Goal: Transaction & Acquisition: Purchase product/service

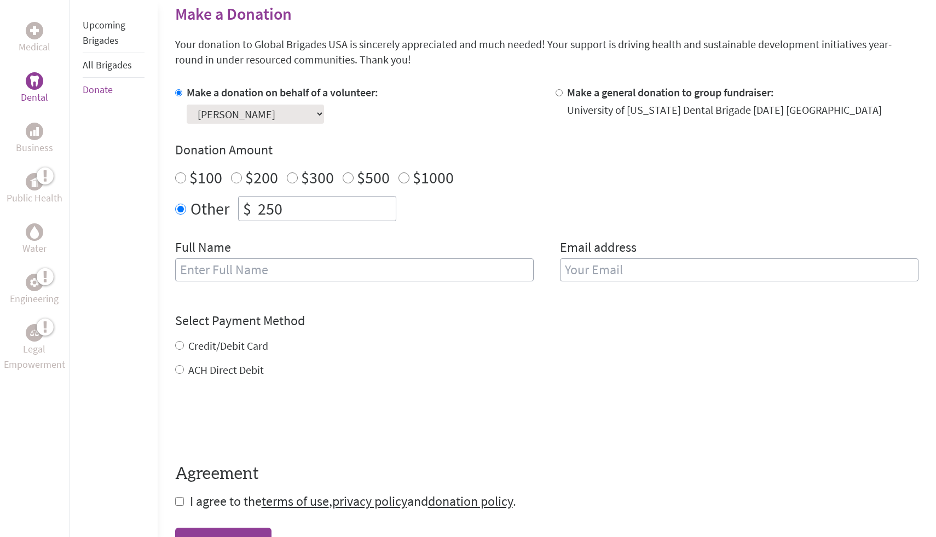
scroll to position [273, 0]
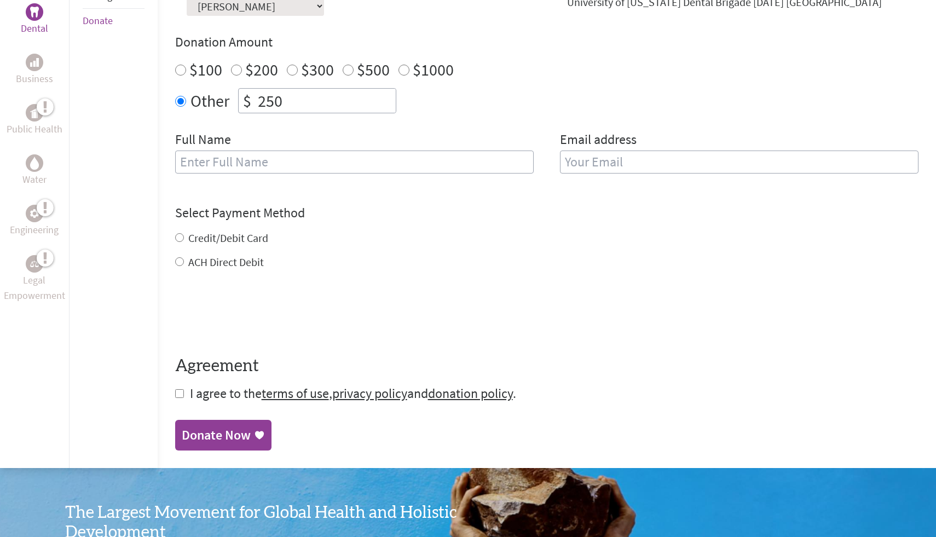
scroll to position [378, 0]
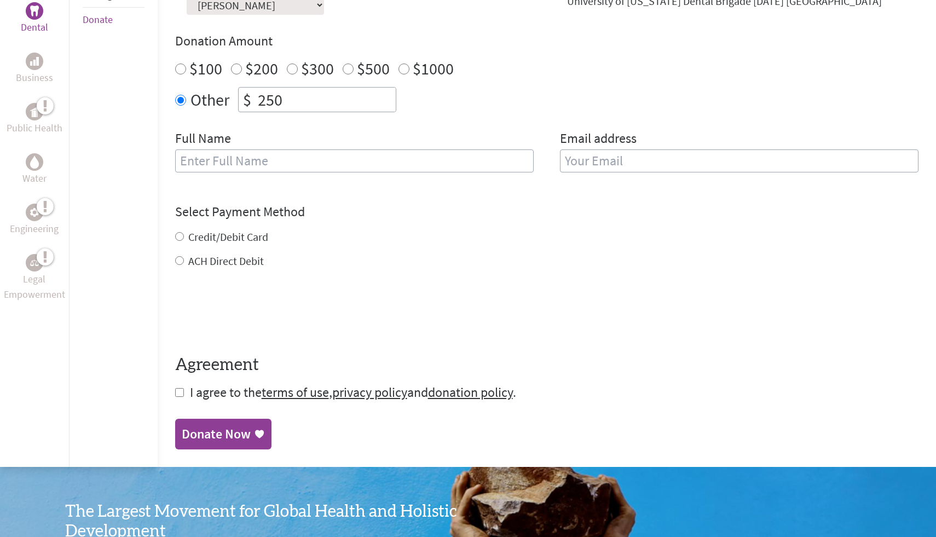
click at [358, 148] on div "Full Name" at bounding box center [354, 158] width 358 height 56
click at [358, 152] on input "text" at bounding box center [354, 160] width 358 height 23
type input "[PERSON_NAME]"
type input "[EMAIL_ADDRESS][DOMAIN_NAME]"
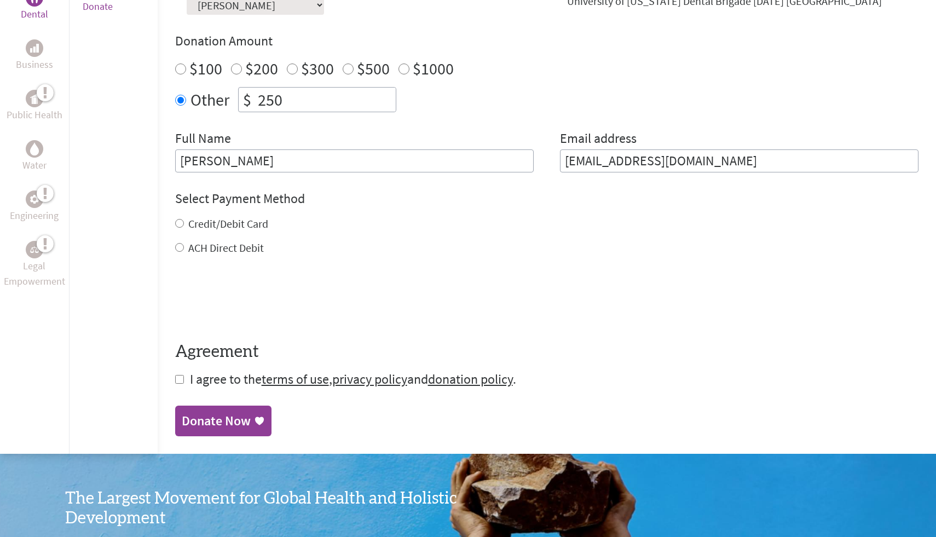
click at [199, 228] on label "Credit/Debit Card" at bounding box center [228, 224] width 80 height 14
click at [184, 228] on input "Credit/Debit Card" at bounding box center [179, 223] width 9 height 9
radio input "true"
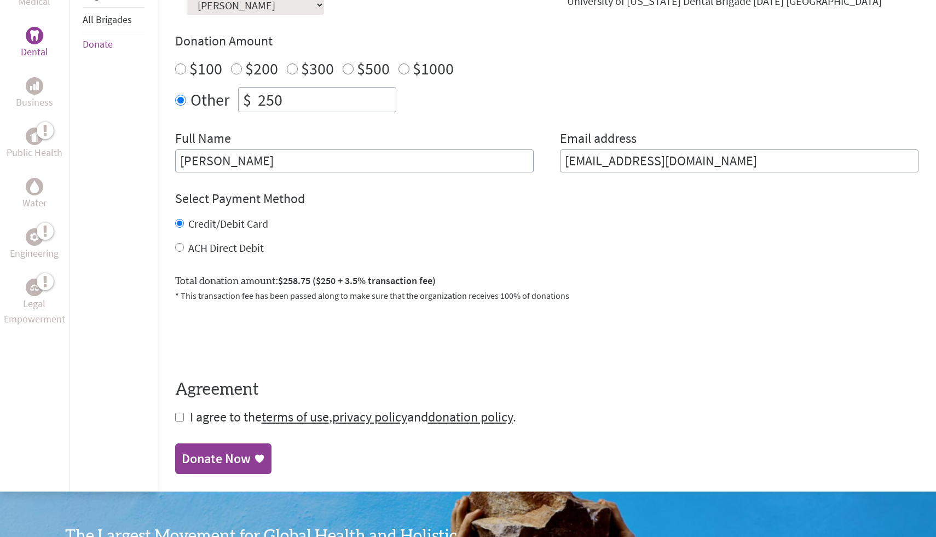
click at [185, 416] on form "Make a donation on behalf of a volunteer: Select a volunteer... Alexandra Yuan …" at bounding box center [546, 201] width 743 height 450
click at [175, 416] on input "checkbox" at bounding box center [179, 417] width 9 height 9
checkbox input "true"
click at [221, 455] on div "Donate Now" at bounding box center [216, 460] width 69 height 18
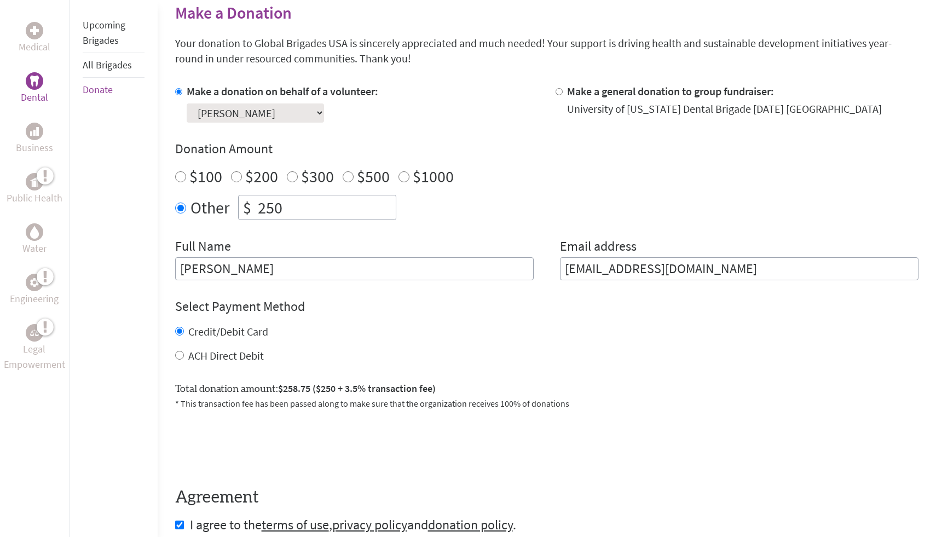
scroll to position [306, 0]
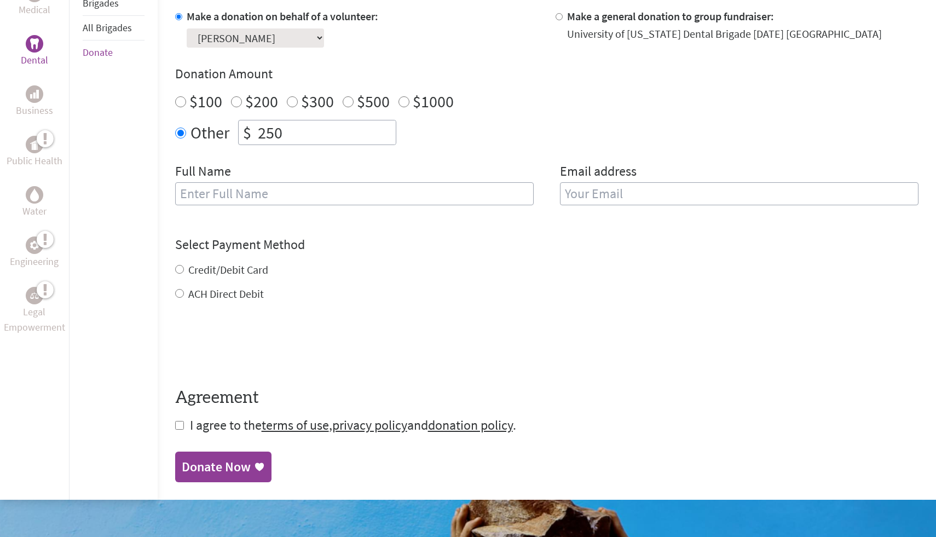
scroll to position [343, 0]
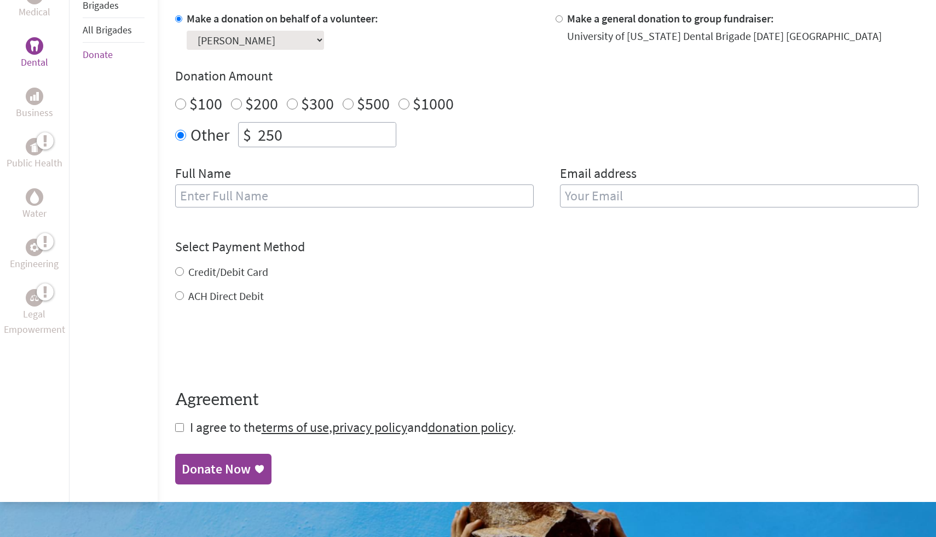
click at [297, 194] on input "text" at bounding box center [354, 195] width 358 height 23
type input "[PERSON_NAME]"
type input "Kushpatel1125@gmail.com"
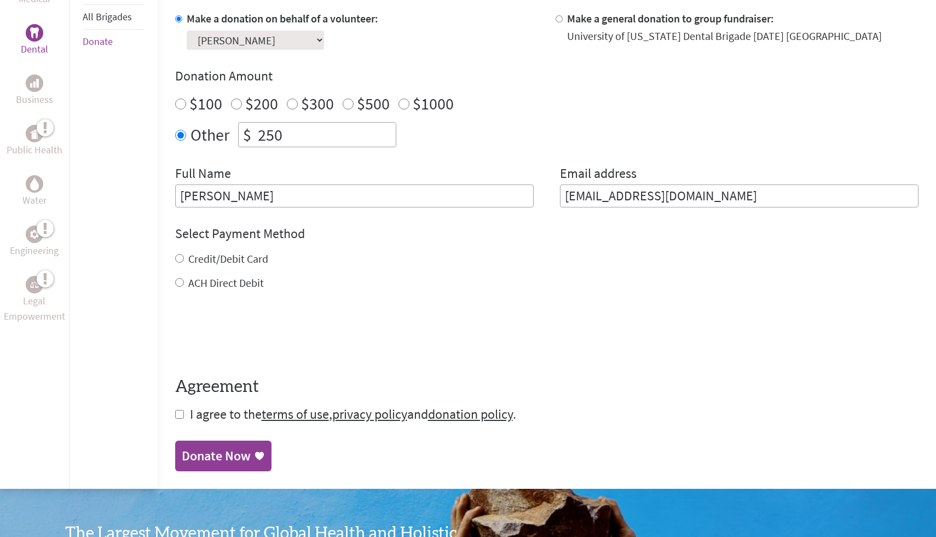
click at [181, 259] on input "Credit/Debit Card" at bounding box center [179, 258] width 9 height 9
radio input "true"
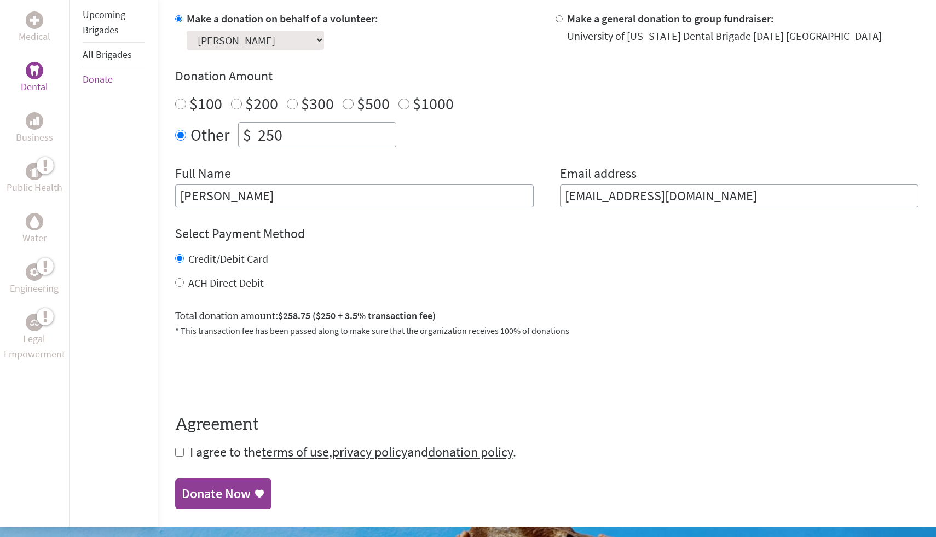
click at [190, 452] on span "I agree to the terms of use , privacy policy and donation policy ." at bounding box center [353, 451] width 326 height 17
click at [42, 74] on link "Dental" at bounding box center [34, 78] width 27 height 33
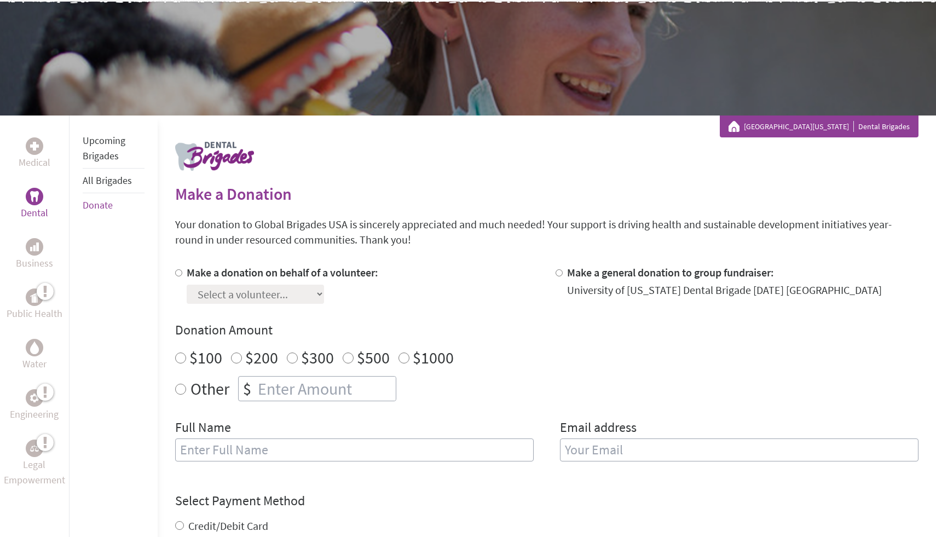
scroll to position [78, 0]
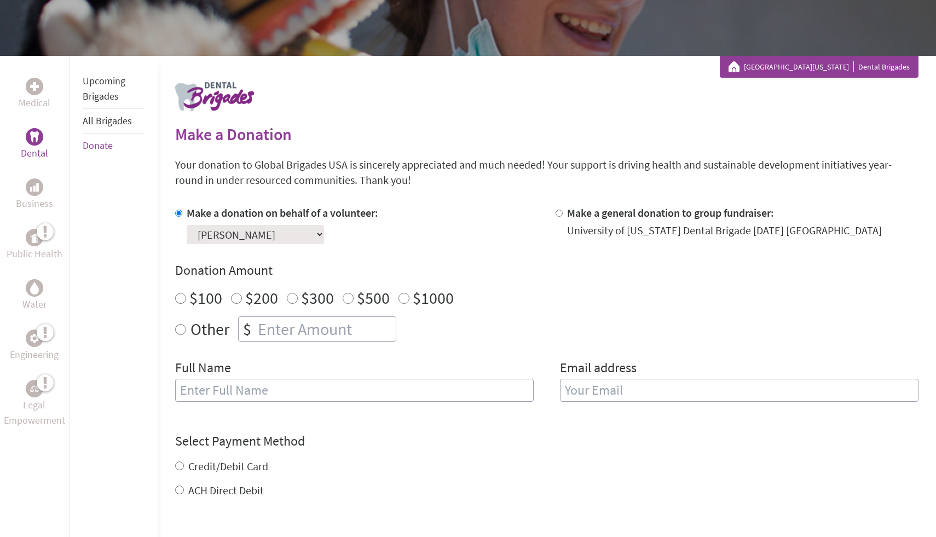
scroll to position [257, 0]
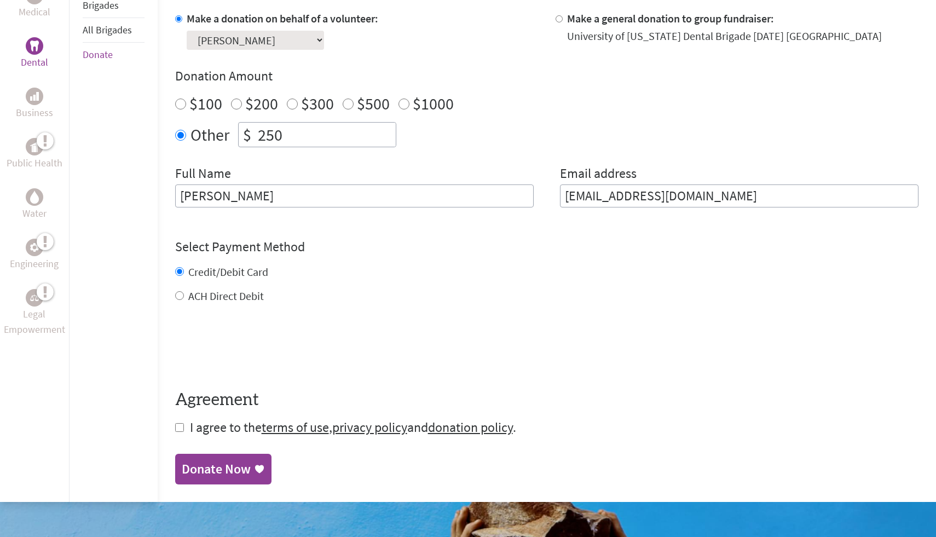
click at [176, 432] on form "Make a donation on behalf of a volunteer: Select a volunteer... Alexandra Yuan …" at bounding box center [546, 223] width 743 height 425
click at [179, 428] on input "checkbox" at bounding box center [179, 427] width 9 height 9
checkbox input "true"
click at [210, 467] on div "Donate Now" at bounding box center [216, 470] width 69 height 18
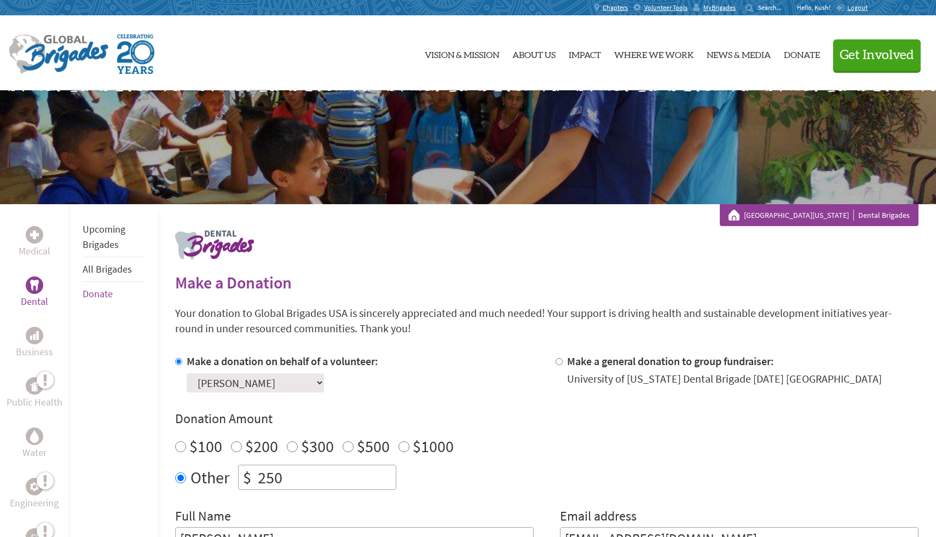
scroll to position [1, 0]
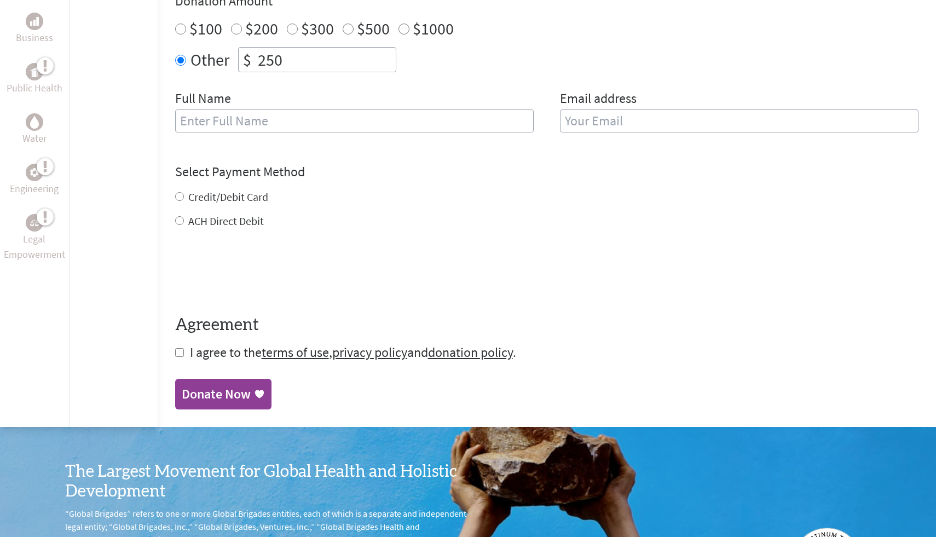
scroll to position [407, 0]
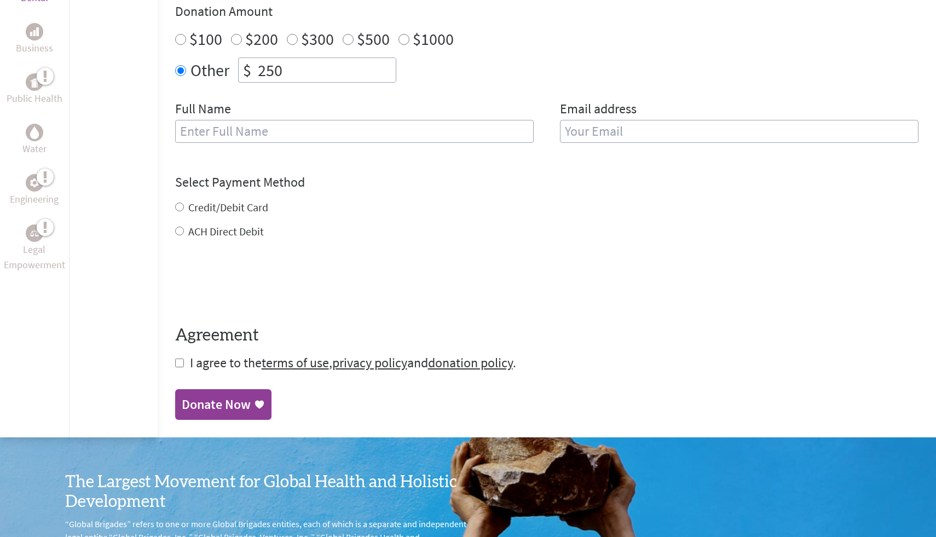
click at [177, 203] on input "Credit/Debit Card" at bounding box center [179, 206] width 9 height 9
radio input "true"
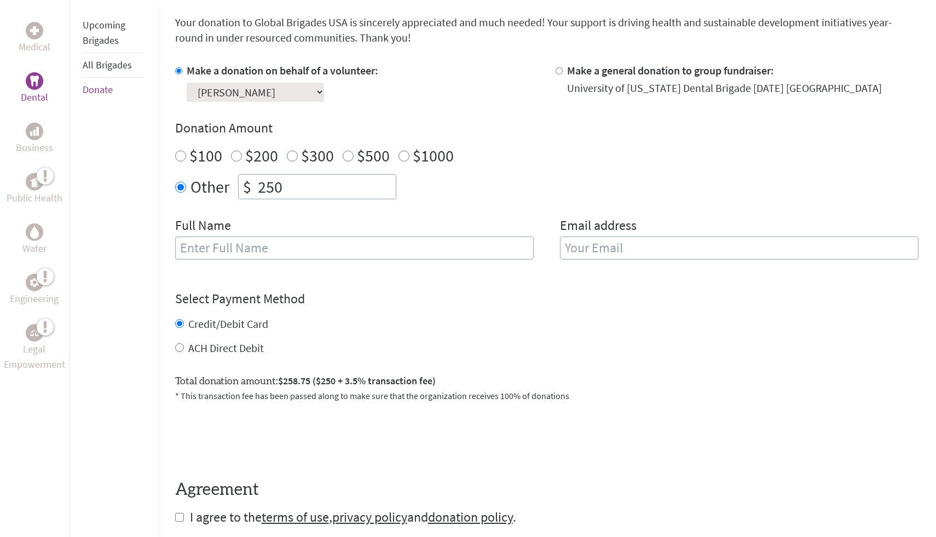
scroll to position [274, 0]
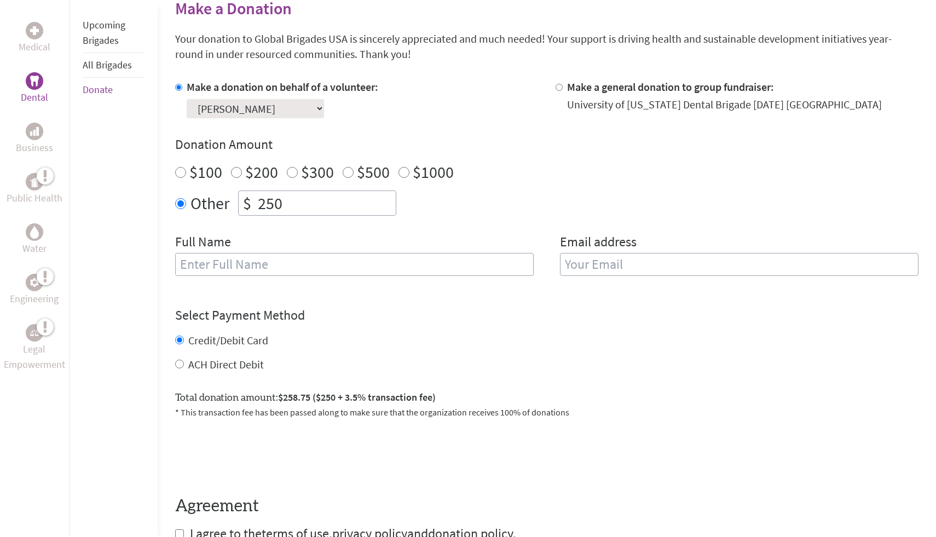
click at [114, 33] on li "Upcoming Brigades" at bounding box center [114, 33] width 62 height 40
click at [113, 57] on li "All Brigades" at bounding box center [114, 65] width 62 height 25
click at [113, 69] on link "All Brigades" at bounding box center [107, 65] width 49 height 13
click at [113, 65] on link "All Brigades" at bounding box center [107, 65] width 49 height 13
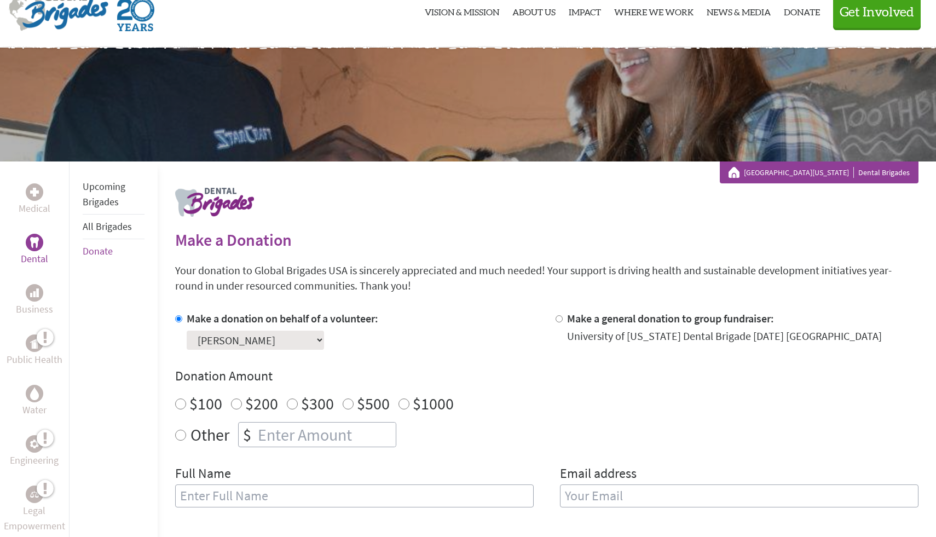
scroll to position [26, 0]
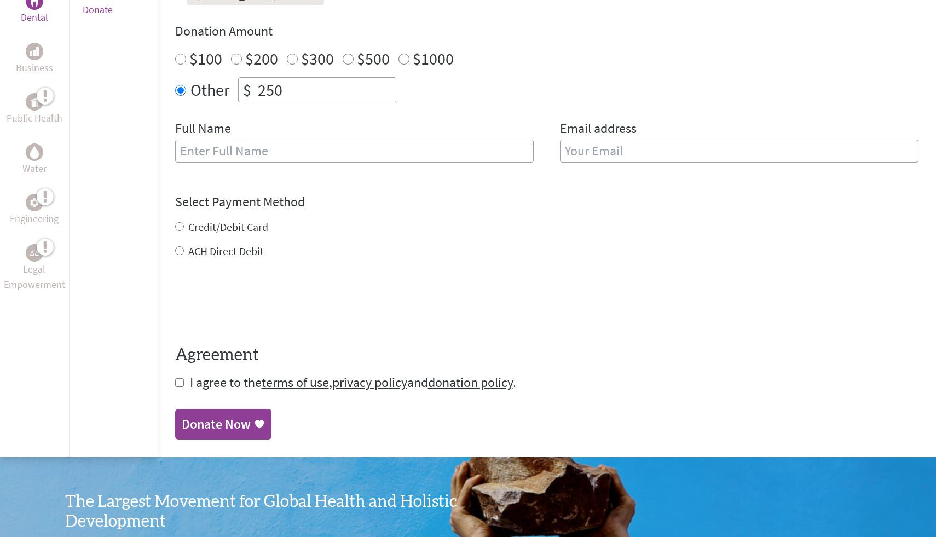
scroll to position [400, 0]
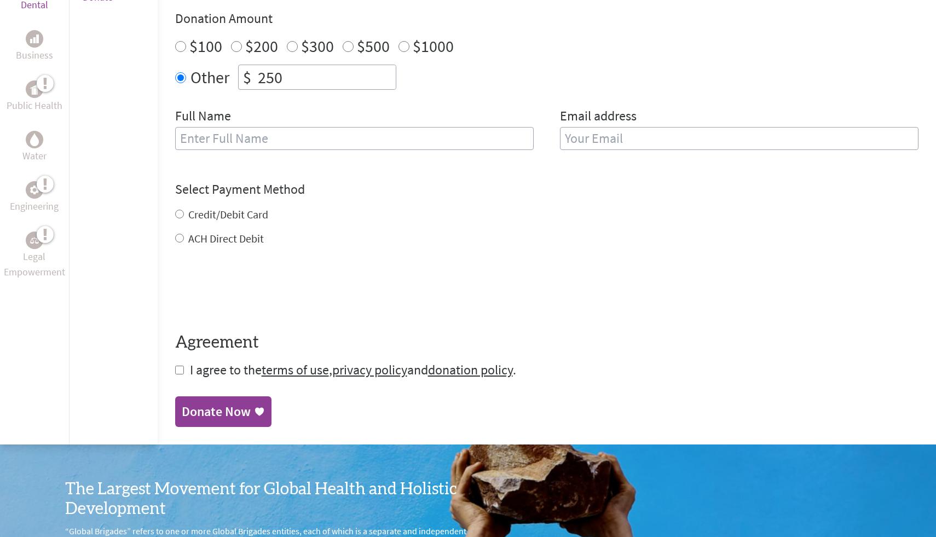
click at [329, 134] on input "text" at bounding box center [354, 138] width 358 height 23
type input "[PERSON_NAME]"
type input "Kushpatel1125@gmail.com"
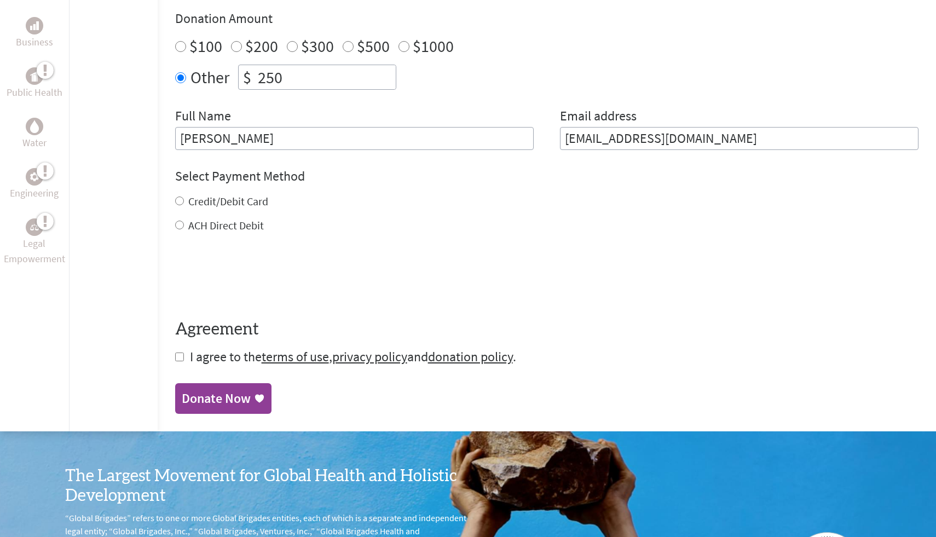
click at [239, 209] on div "Credit/Debit Card ACH Direct Debit" at bounding box center [546, 213] width 743 height 39
click at [239, 200] on label "Credit/Debit Card" at bounding box center [228, 201] width 80 height 14
click at [184, 200] on input "Credit/Debit Card" at bounding box center [179, 200] width 9 height 9
radio input "true"
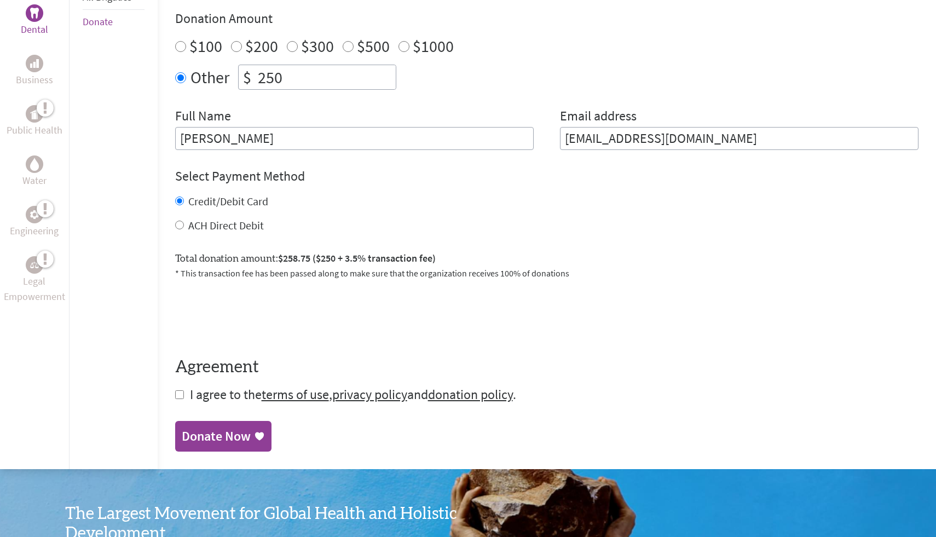
click at [177, 395] on input "checkbox" at bounding box center [179, 394] width 9 height 9
checkbox input "true"
drag, startPoint x: 286, startPoint y: 77, endPoint x: 215, endPoint y: 77, distance: 71.1
click at [215, 77] on div "Other $ 250" at bounding box center [546, 77] width 743 height 25
type input "5"
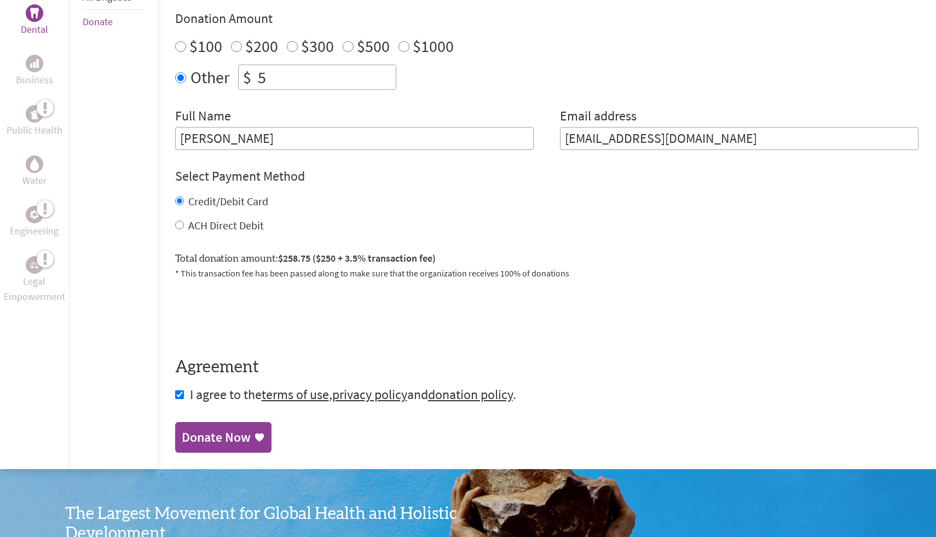
click at [234, 442] on div "Donate Now" at bounding box center [216, 437] width 69 height 18
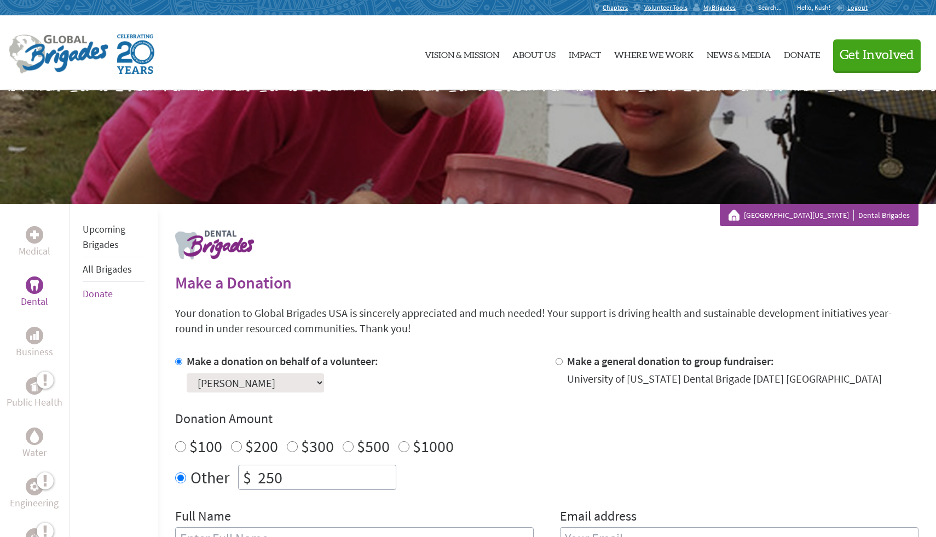
click at [283, 494] on div "Make a donation on behalf of a volunteer: Select a volunteer... Alexandra Yuan …" at bounding box center [546, 458] width 743 height 210
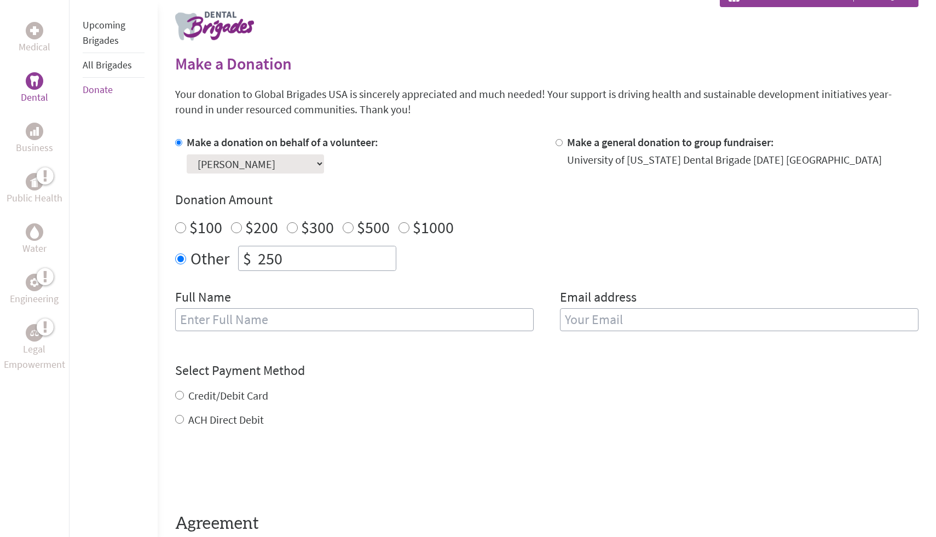
scroll to position [246, 0]
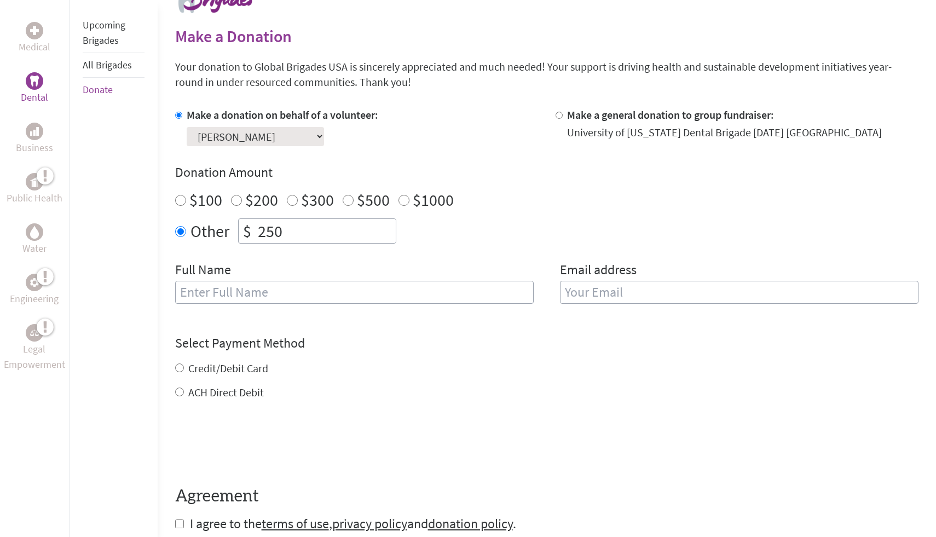
click at [382, 298] on input "text" at bounding box center [354, 292] width 358 height 23
type input "[PERSON_NAME]"
type input "Kushpatel1125@gmail.com"
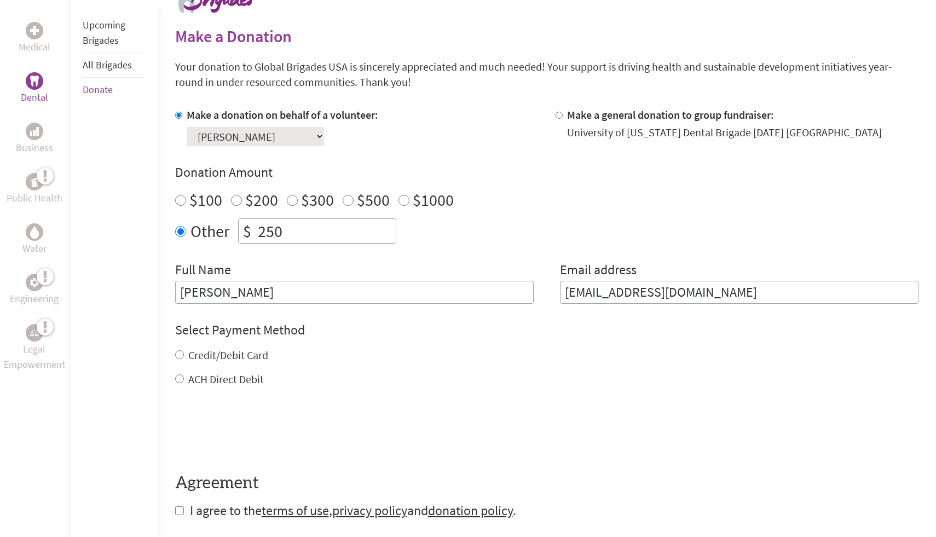
click at [177, 355] on input "Credit/Debit Card" at bounding box center [179, 354] width 9 height 9
radio input "true"
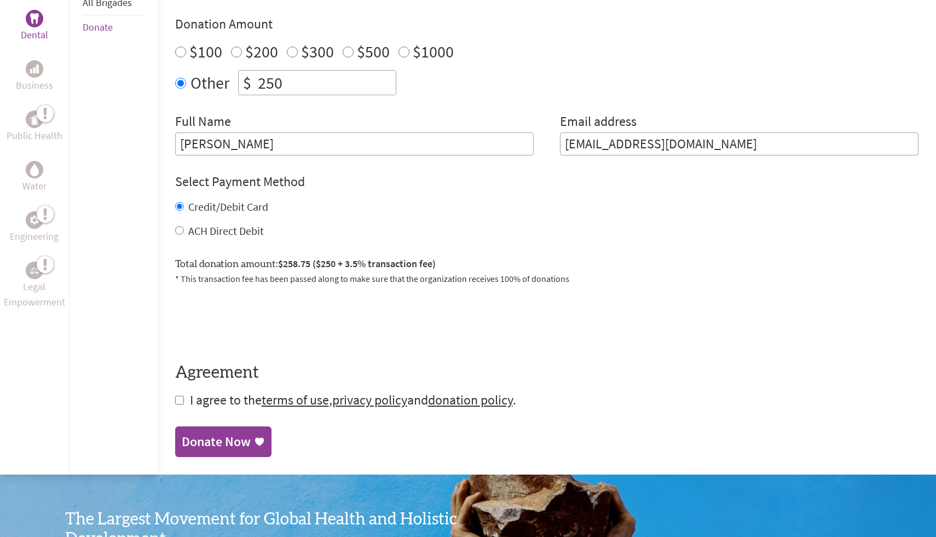
scroll to position [404, 0]
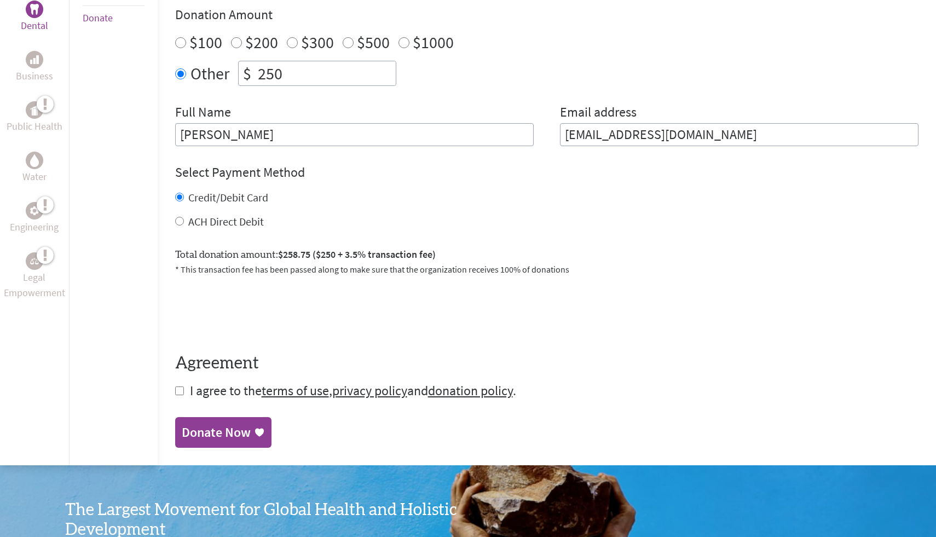
click at [172, 390] on div "Medical Dental Business Public Health Water Engineering Legal Empowerment Upcom…" at bounding box center [468, 132] width 936 height 665
click at [181, 390] on input "checkbox" at bounding box center [179, 390] width 9 height 9
checkbox input "true"
click at [220, 440] on div "Donate Now" at bounding box center [216, 434] width 69 height 18
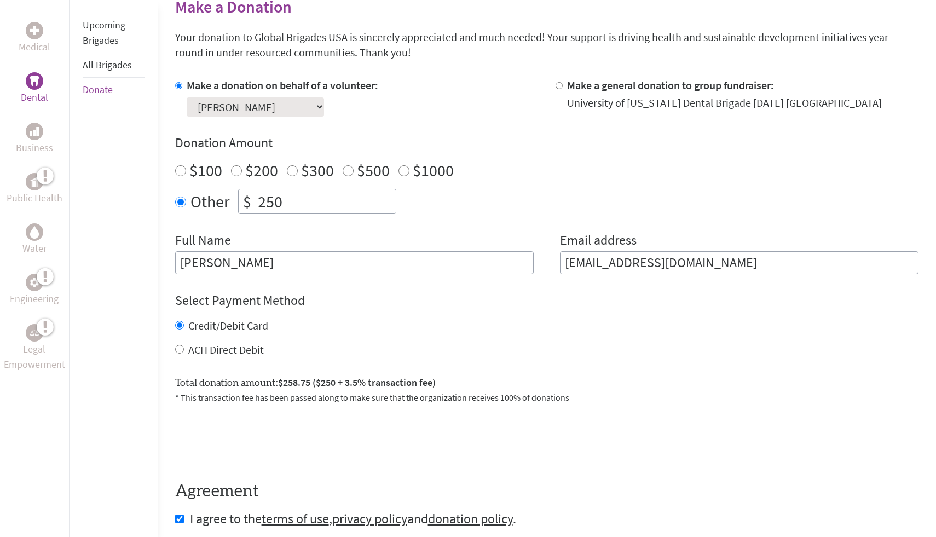
scroll to position [355, 0]
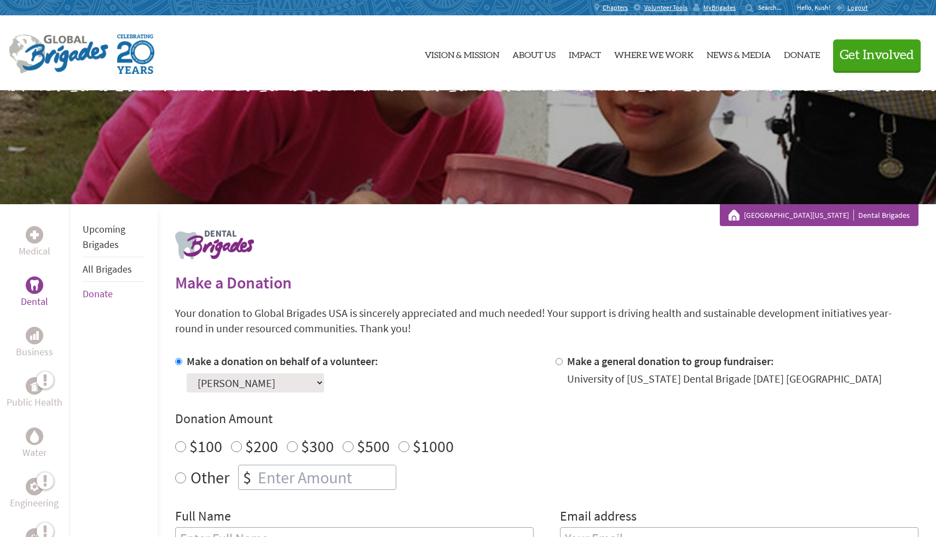
scroll to position [1, 0]
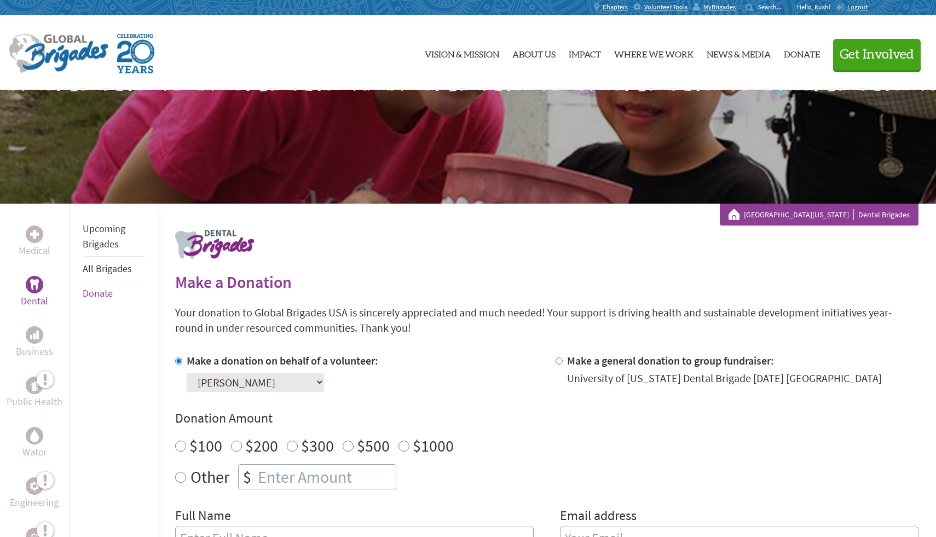
click at [80, 290] on div "Upcoming Brigades All Brigades Donate" at bounding box center [113, 472] width 89 height 537
click at [120, 265] on link "All Brigades" at bounding box center [107, 268] width 49 height 13
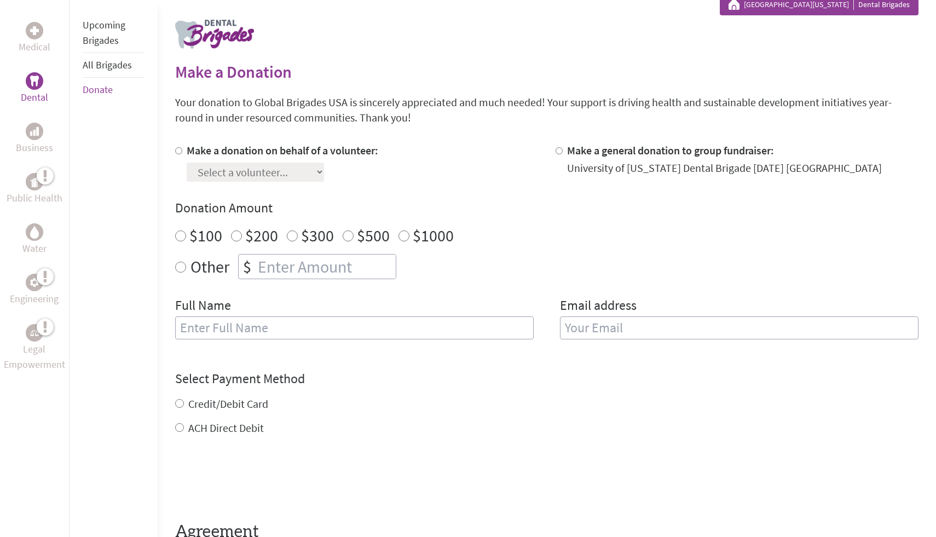
scroll to position [166, 0]
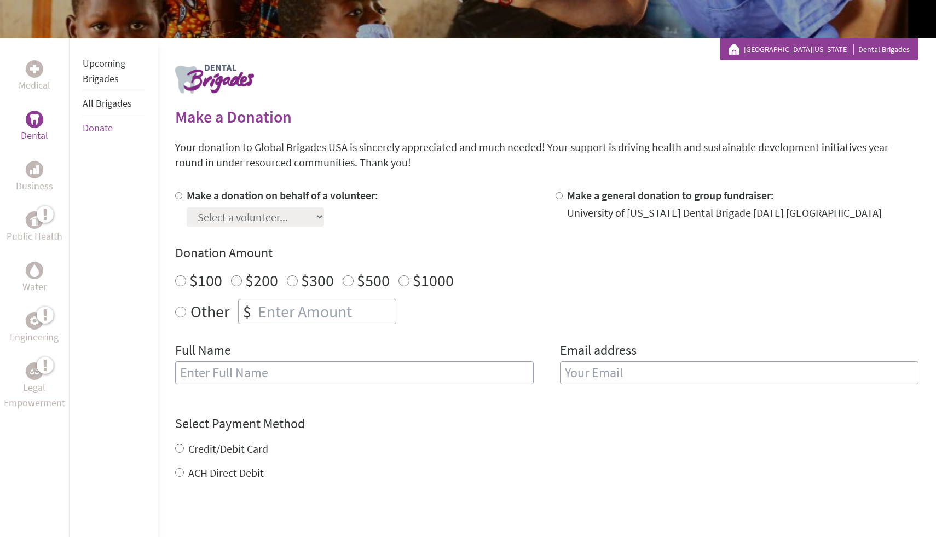
click at [114, 72] on li "Upcoming Brigades" at bounding box center [114, 71] width 62 height 40
click at [112, 74] on link "Upcoming Brigades" at bounding box center [104, 71] width 43 height 28
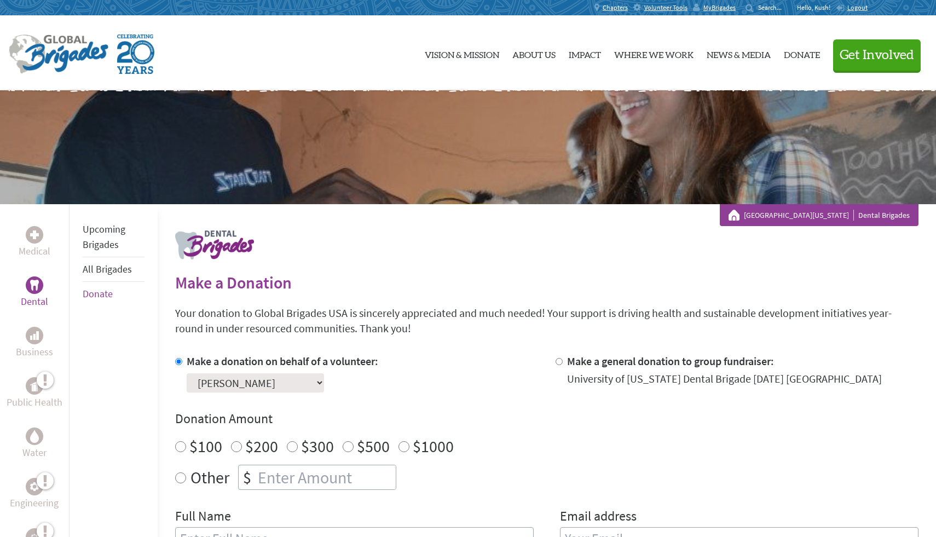
click at [239, 383] on select "Select a volunteer... [PERSON_NAME] [PERSON_NAME] [PERSON_NAME] [PERSON_NAME] […" at bounding box center [255, 382] width 137 height 19
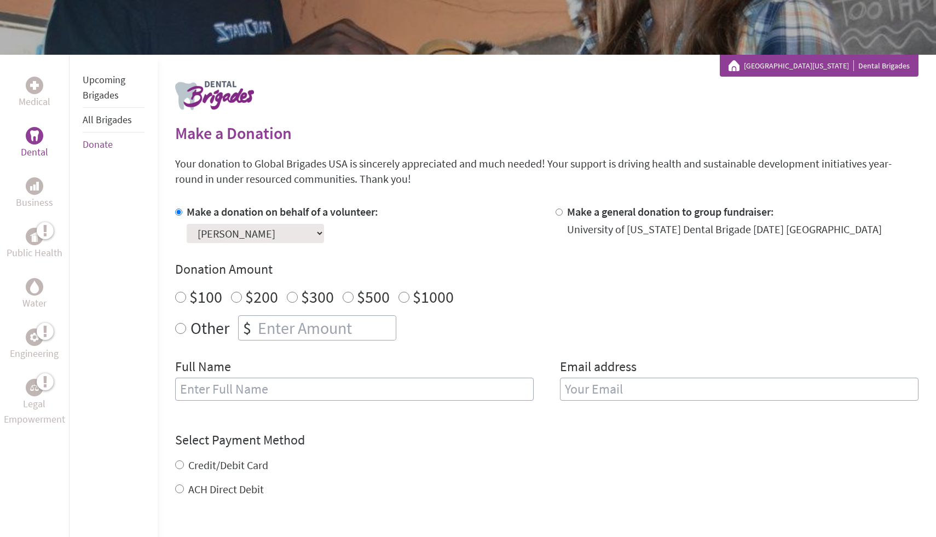
scroll to position [108, 0]
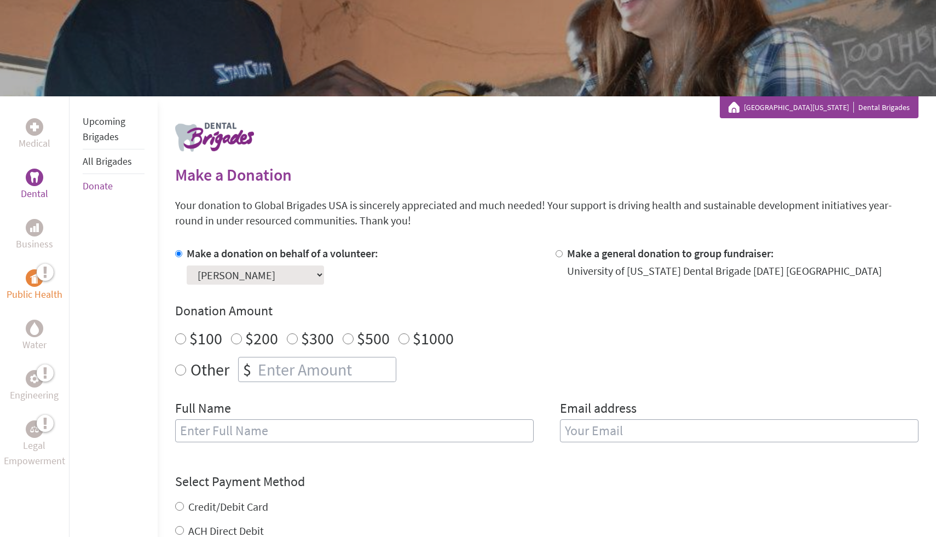
click at [37, 272] on icon at bounding box center [37, 273] width 0 height 20
